Goal: Find specific page/section: Find specific page/section

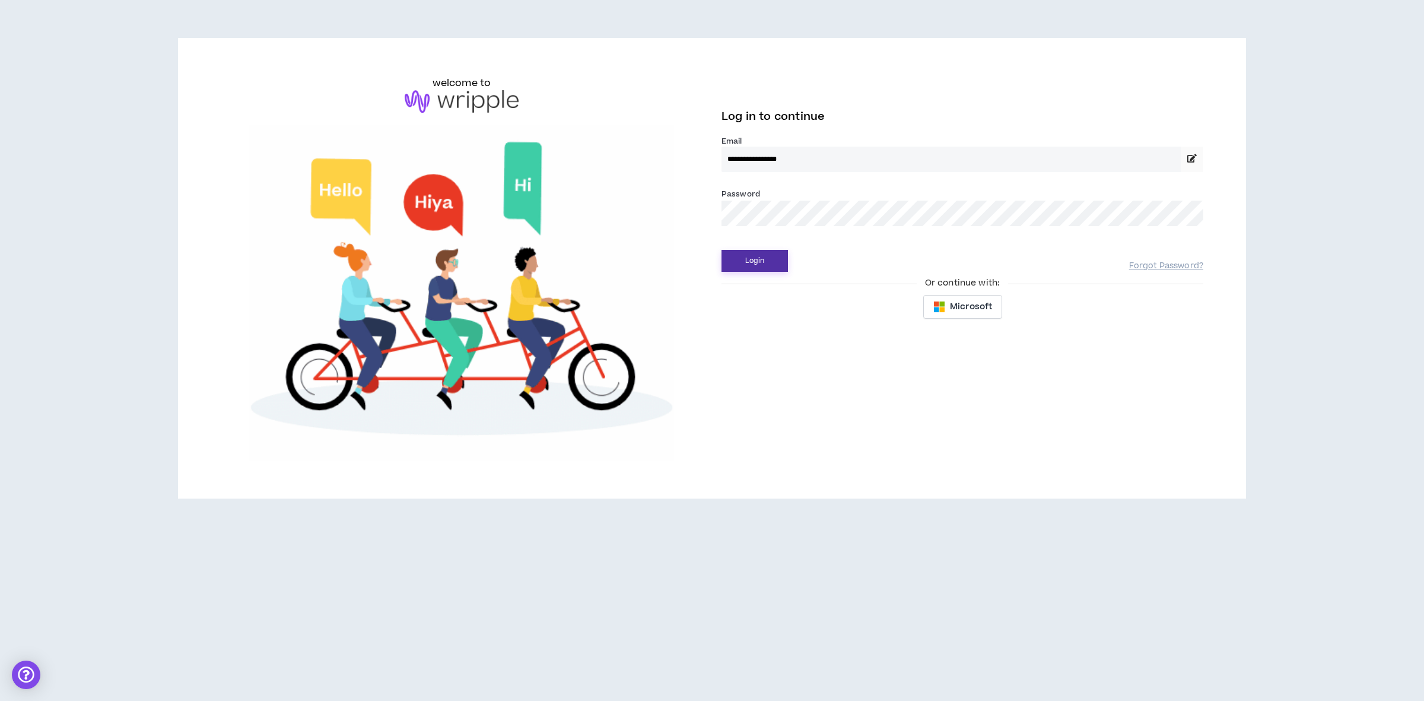
click at [744, 250] on button "Login" at bounding box center [755, 261] width 66 height 22
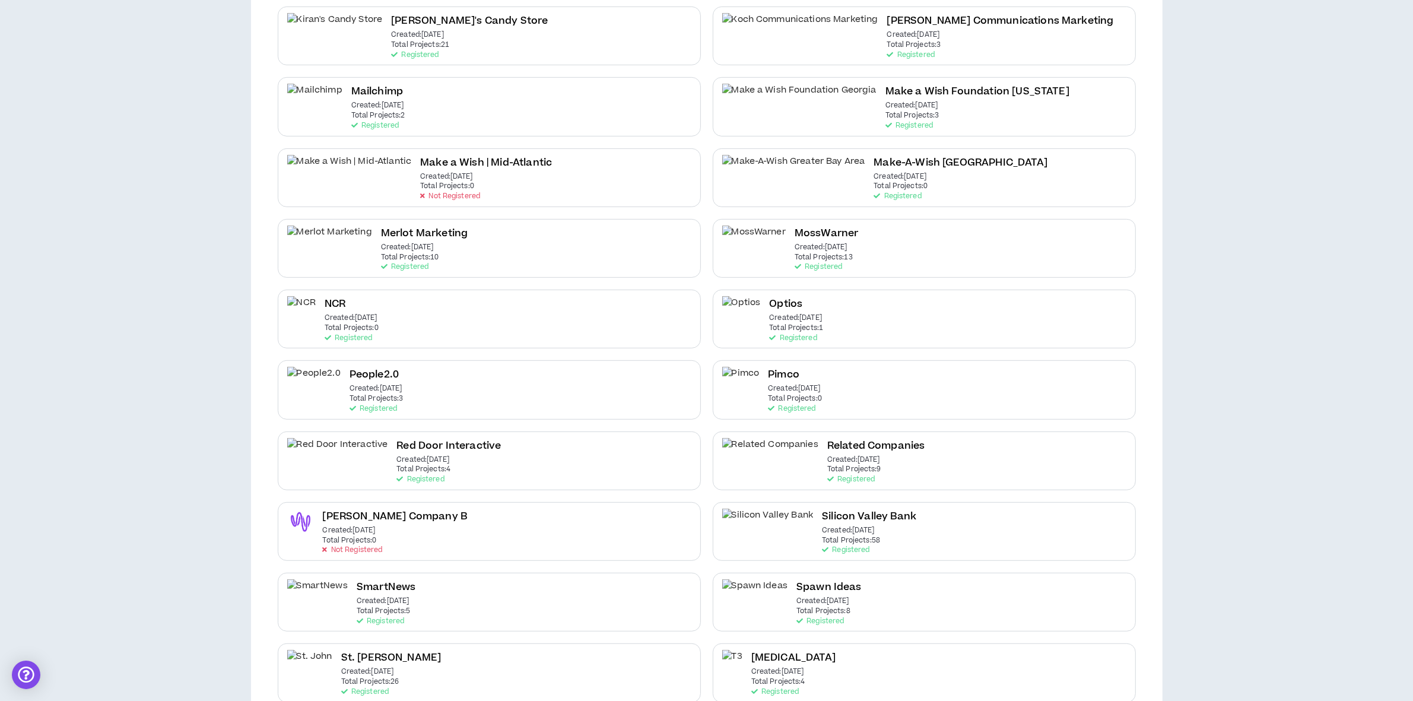
scroll to position [674, 0]
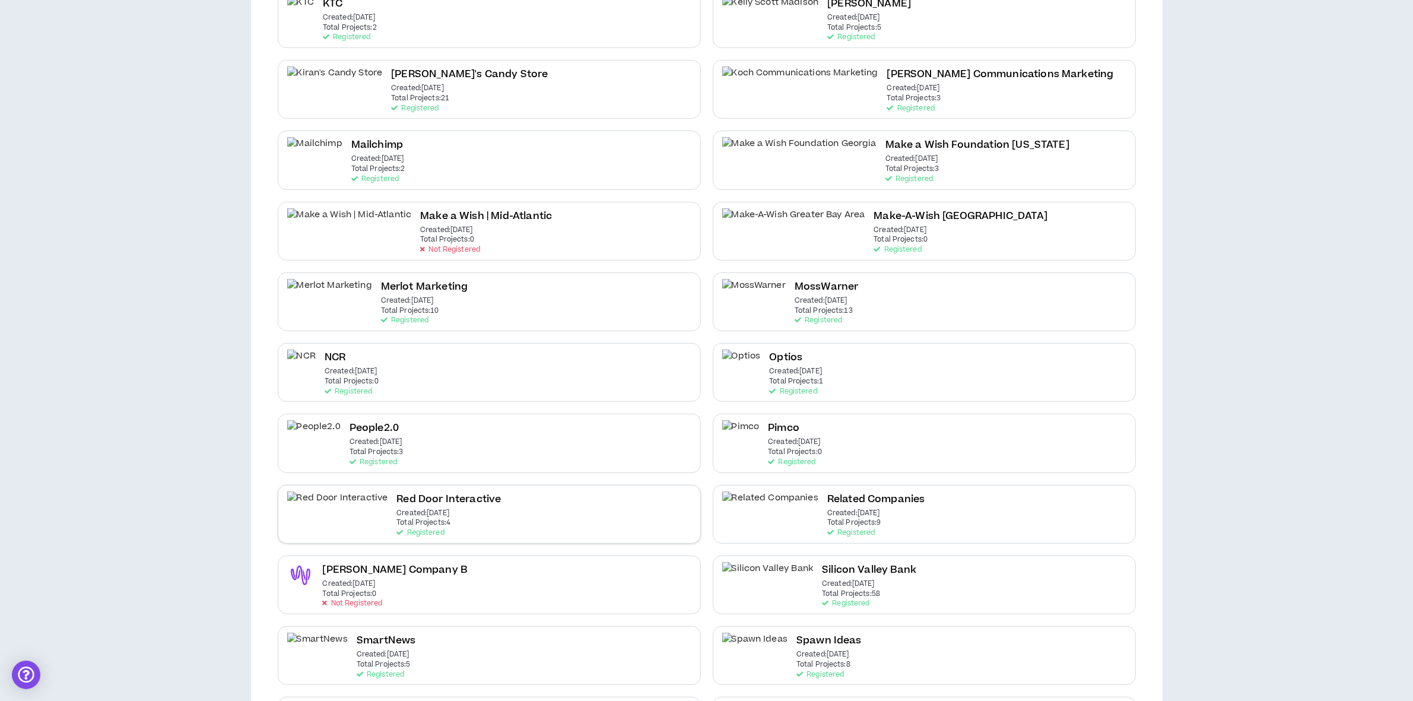
click at [396, 491] on h2 "Red Door Interactive" at bounding box center [448, 499] width 104 height 16
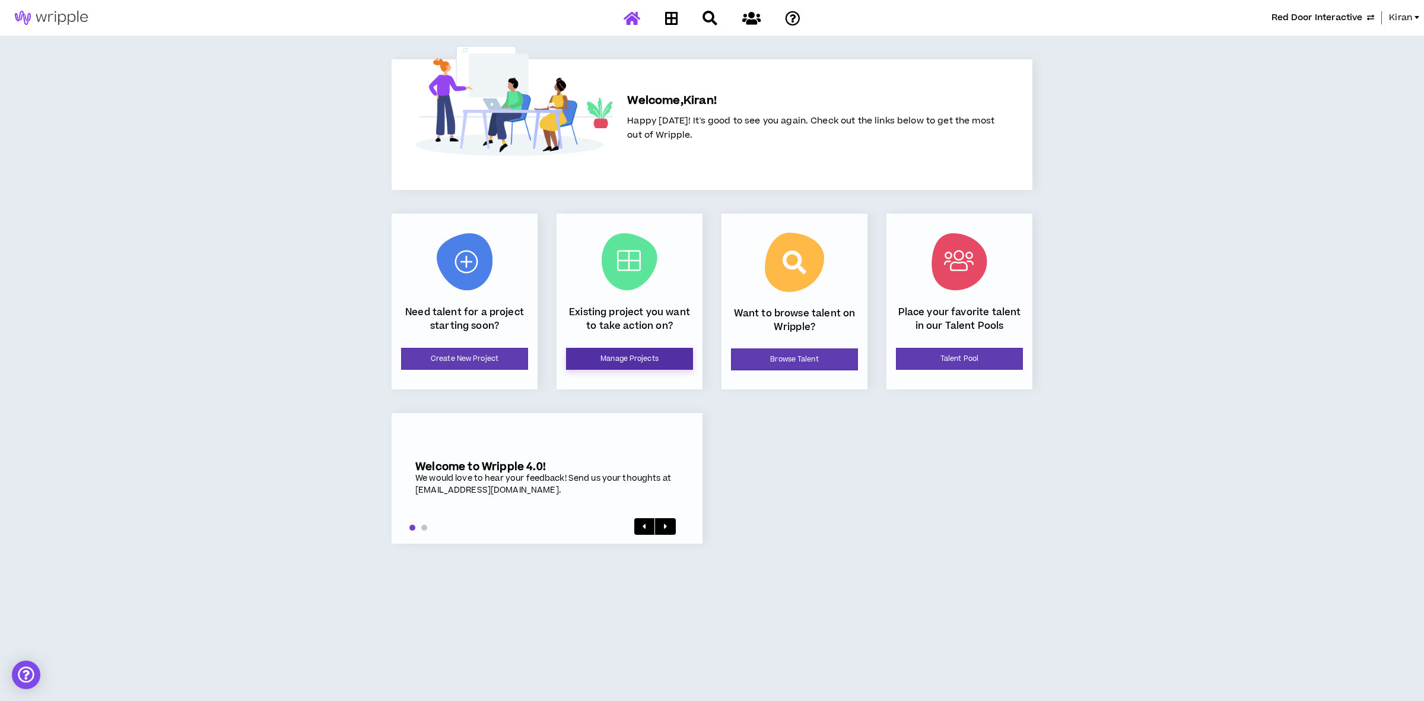
click at [656, 363] on link "Manage Projects" at bounding box center [629, 359] width 127 height 22
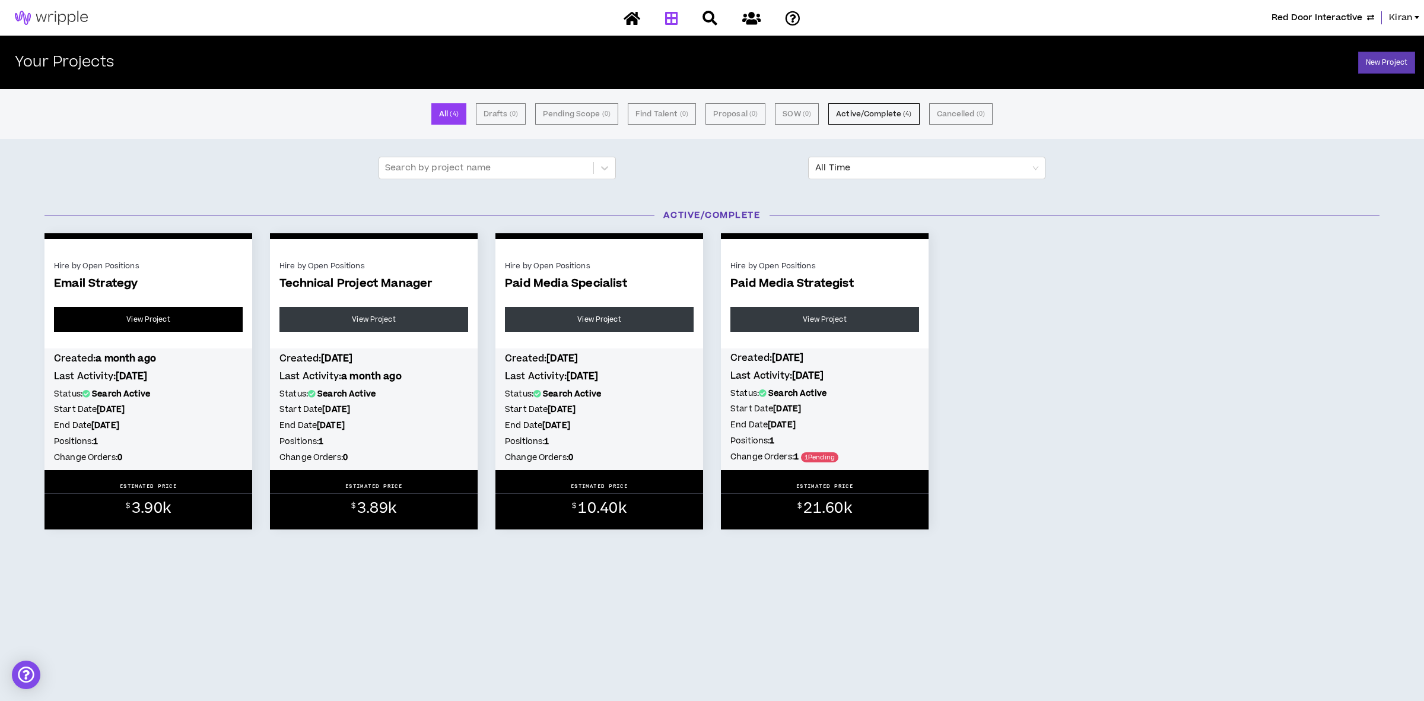
click at [176, 310] on link "View Project" at bounding box center [148, 319] width 189 height 25
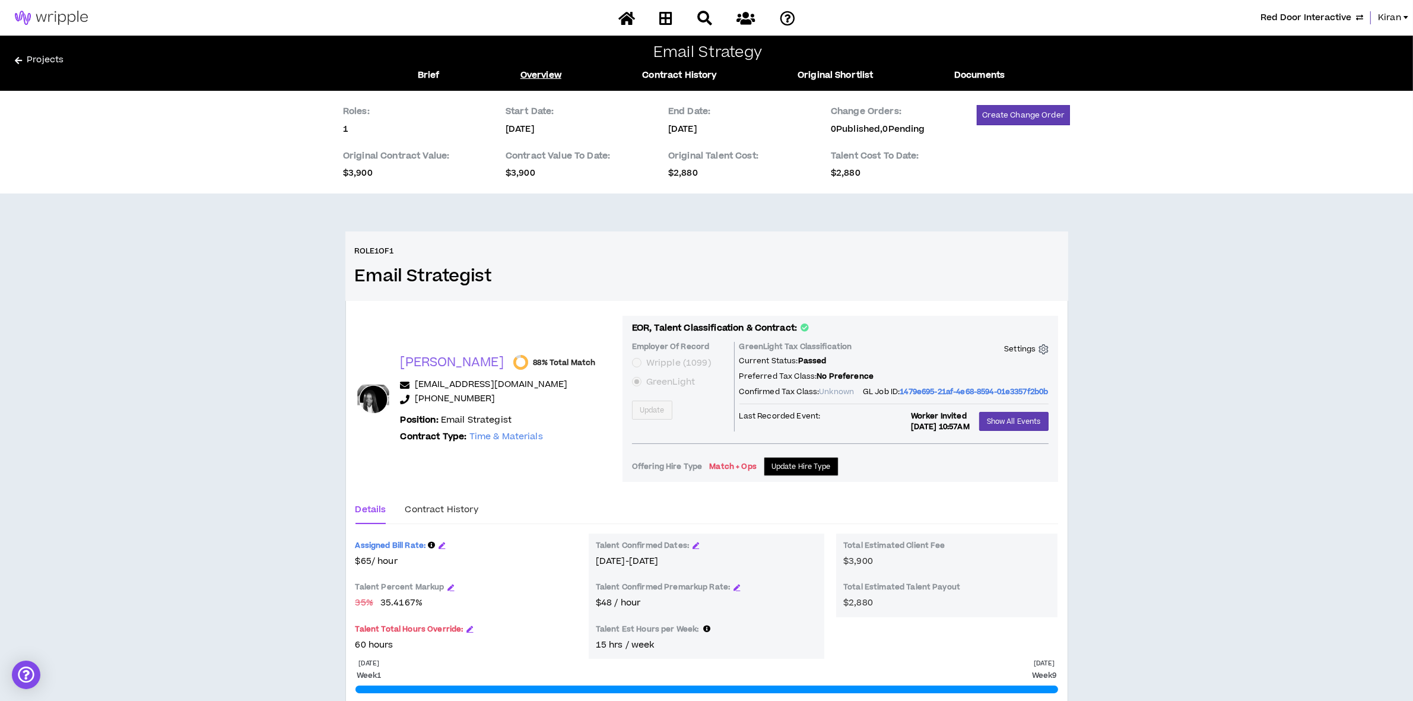
click at [1339, 12] on span "Red Door Interactive" at bounding box center [1305, 17] width 91 height 13
